Goal: Task Accomplishment & Management: Complete application form

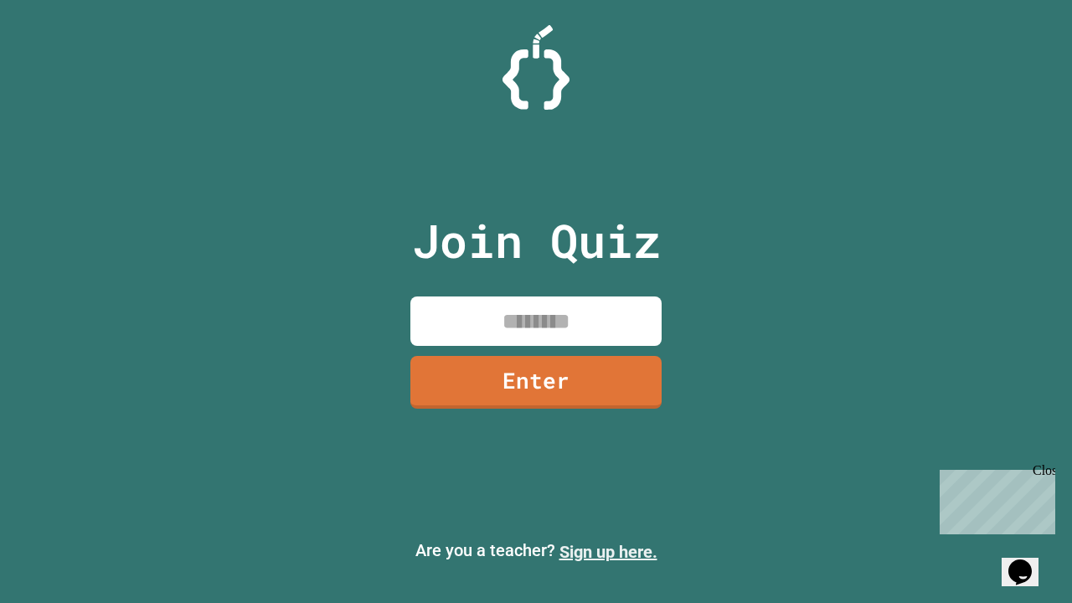
click at [608, 552] on link "Sign up here." at bounding box center [608, 552] width 98 height 20
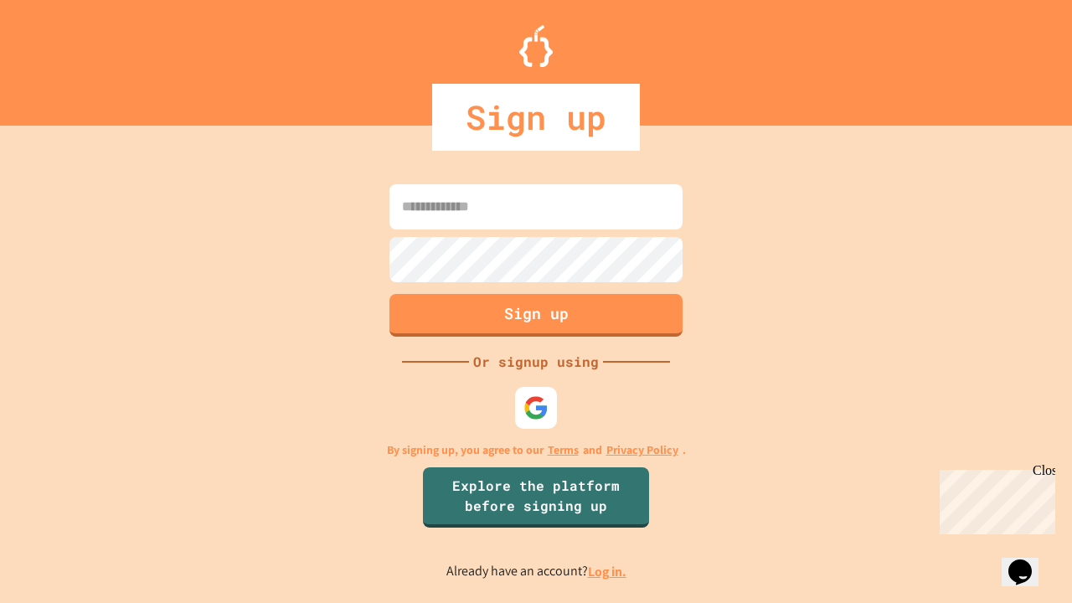
click at [608, 571] on link "Log in." at bounding box center [607, 572] width 39 height 18
